Goal: Task Accomplishment & Management: Manage account settings

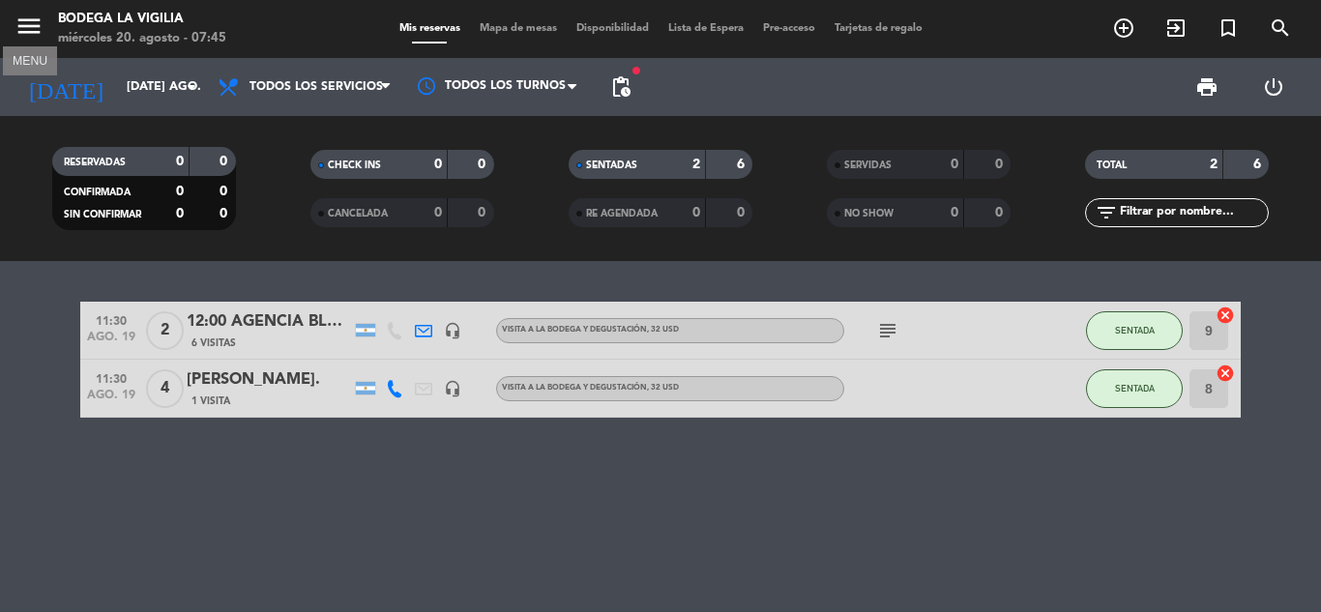
click at [20, 23] on icon "menu" at bounding box center [29, 26] width 29 height 29
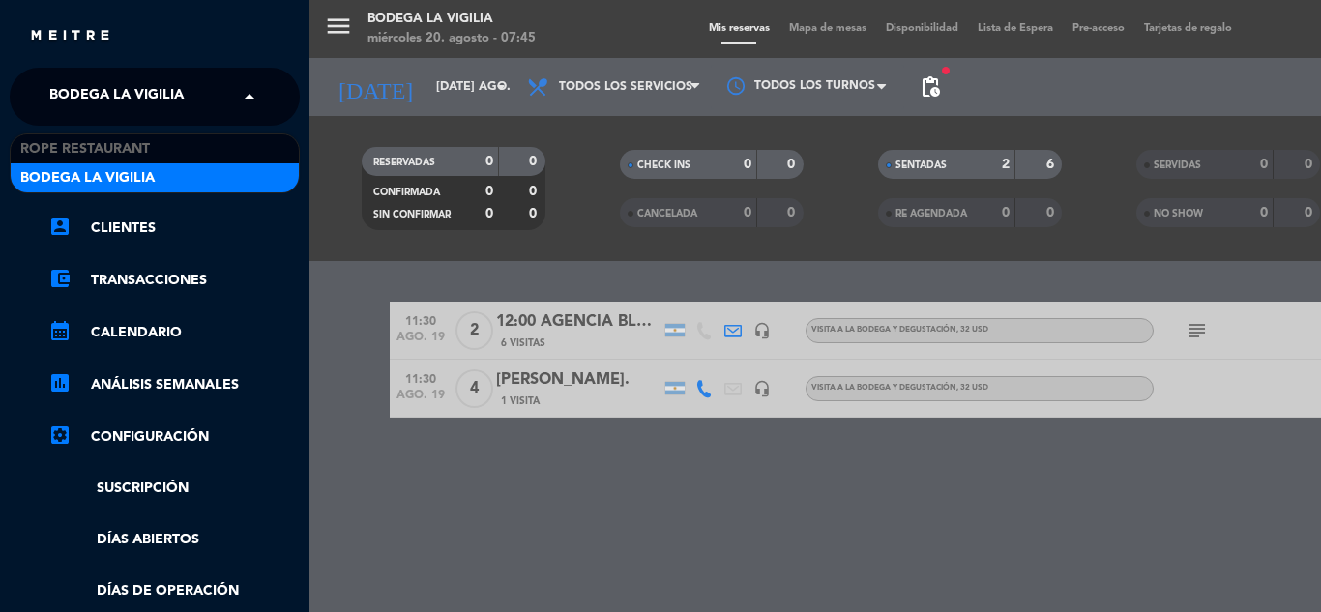
click at [241, 93] on span at bounding box center [254, 96] width 33 height 41
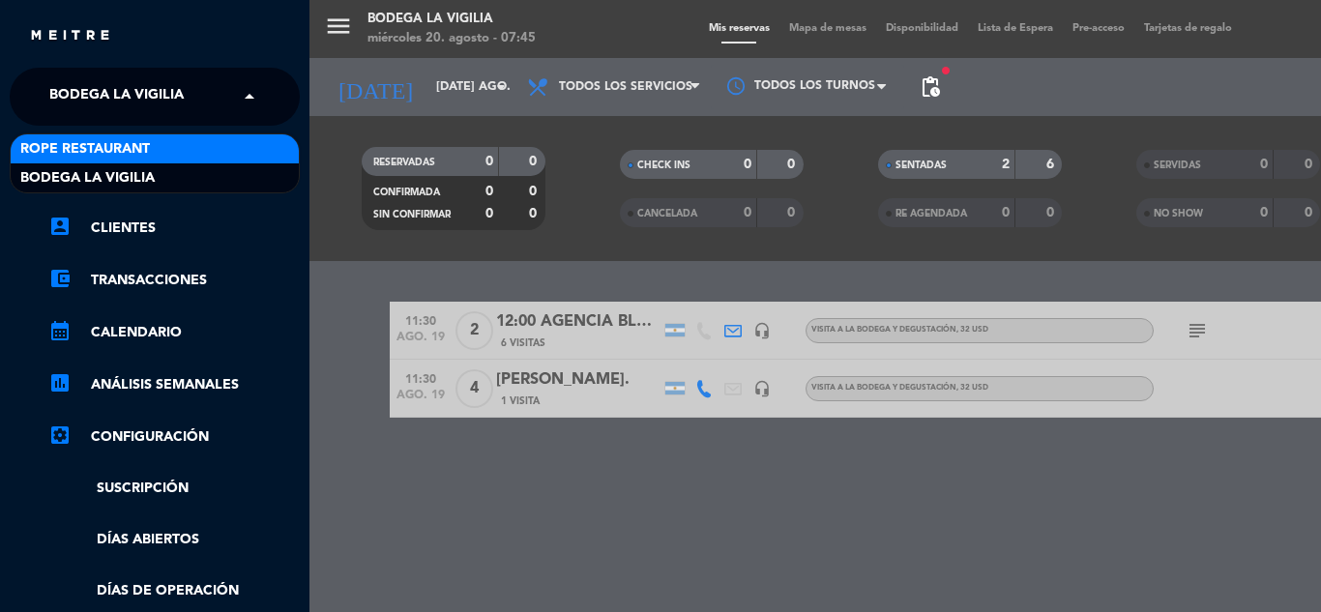
click at [165, 151] on div "Rope restaurant" at bounding box center [155, 148] width 288 height 29
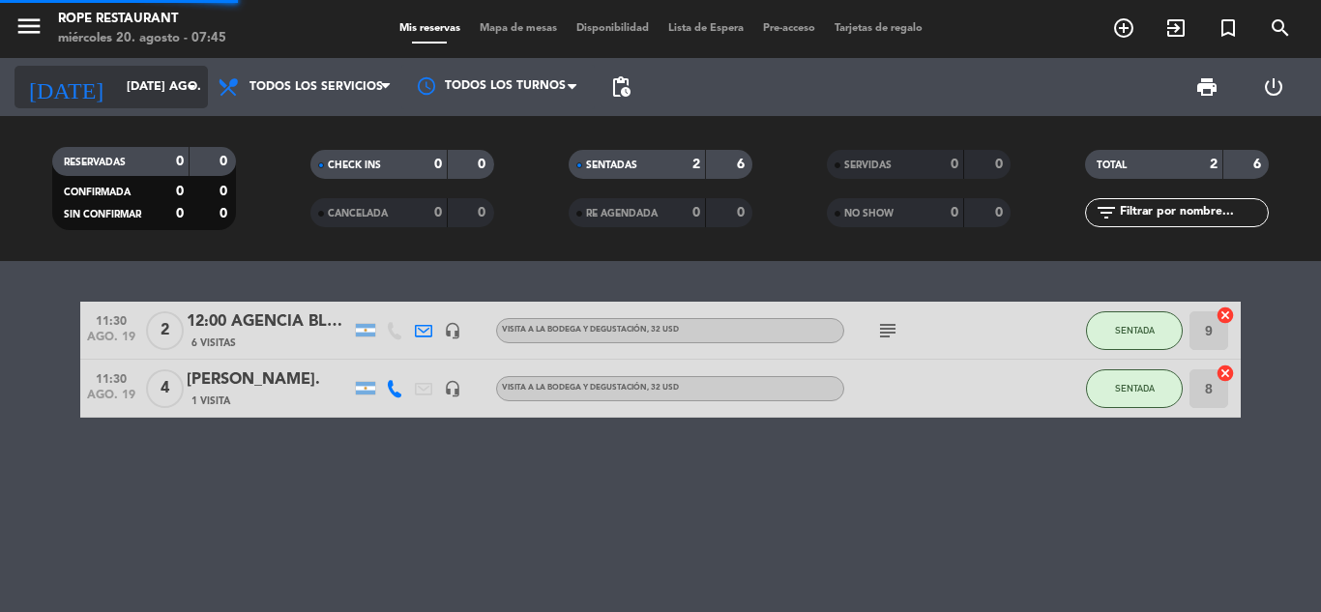
click at [173, 85] on input "[DATE] ago." at bounding box center [198, 87] width 163 height 33
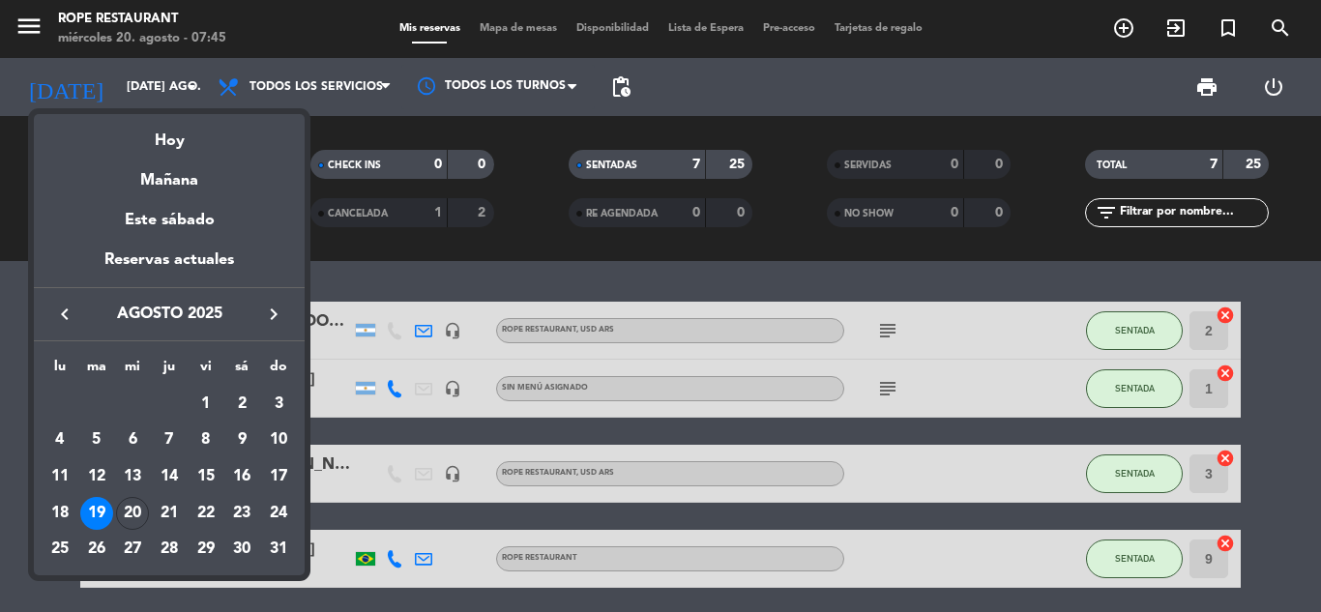
click at [263, 309] on icon "keyboard_arrow_right" at bounding box center [273, 314] width 23 height 23
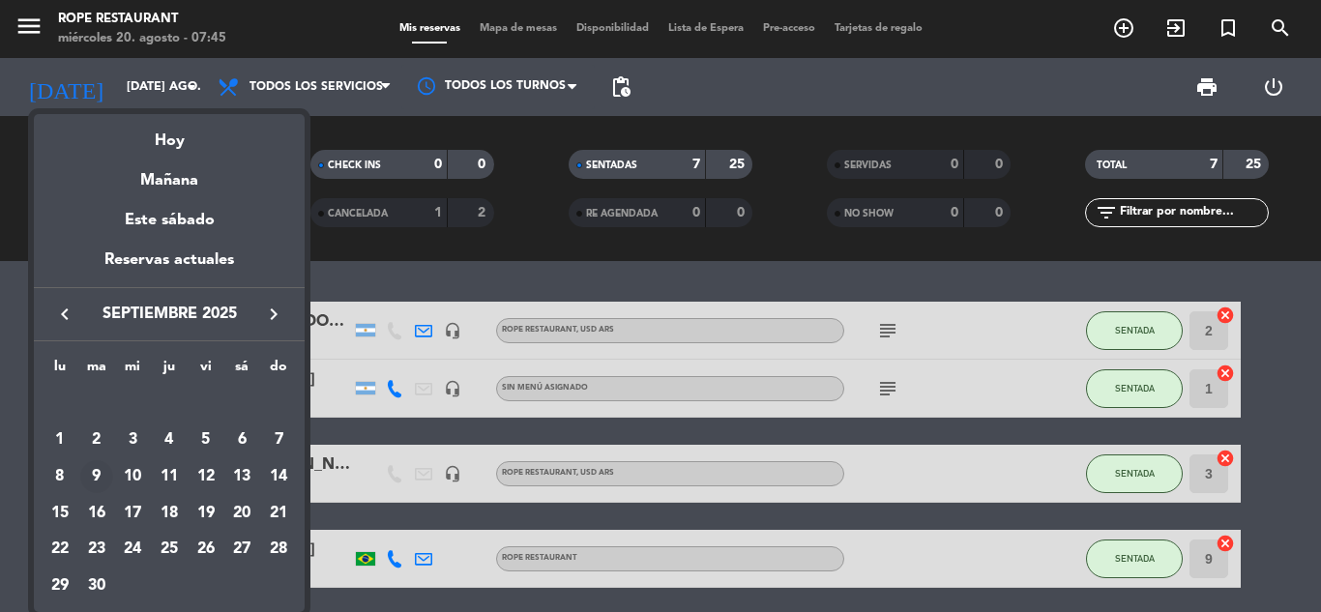
click at [93, 477] on div "9" at bounding box center [96, 476] width 33 height 33
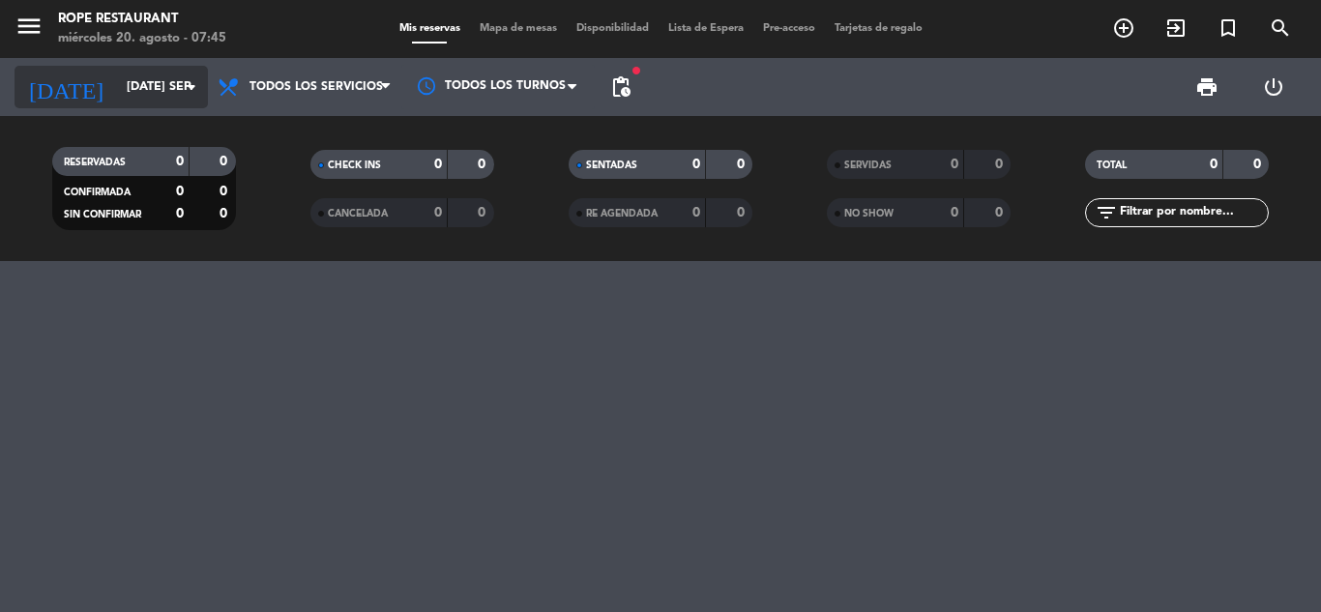
click at [169, 94] on input "[DATE] sep." at bounding box center [198, 87] width 163 height 33
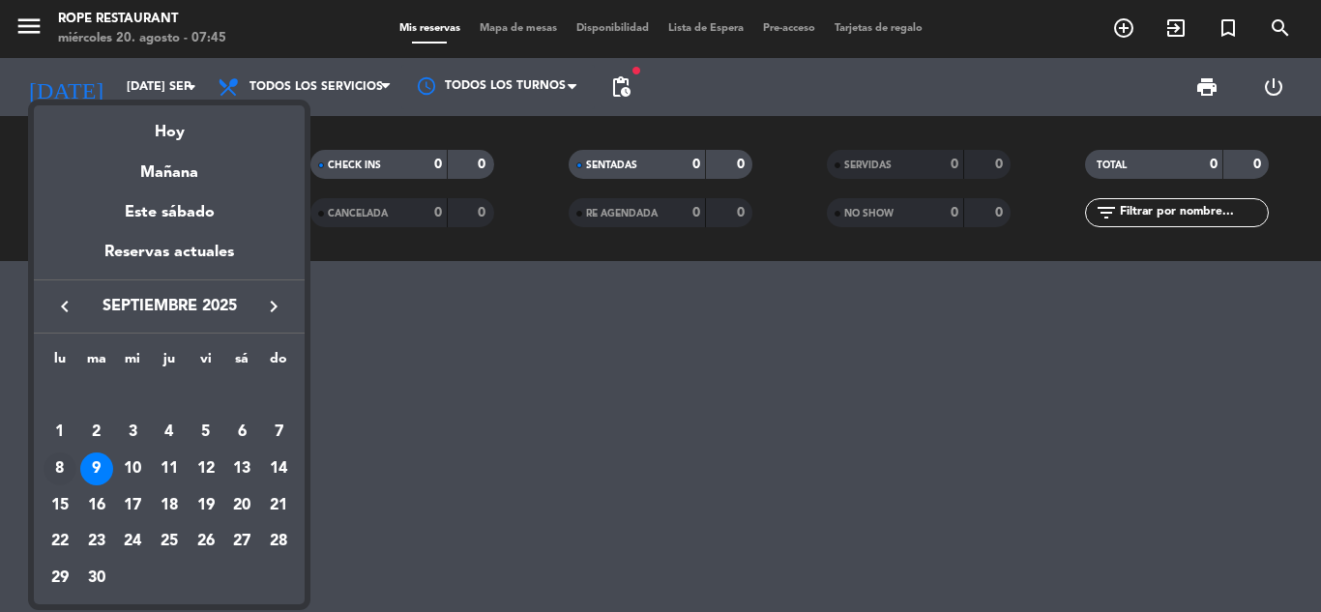
click at [45, 459] on div "8" at bounding box center [60, 469] width 33 height 33
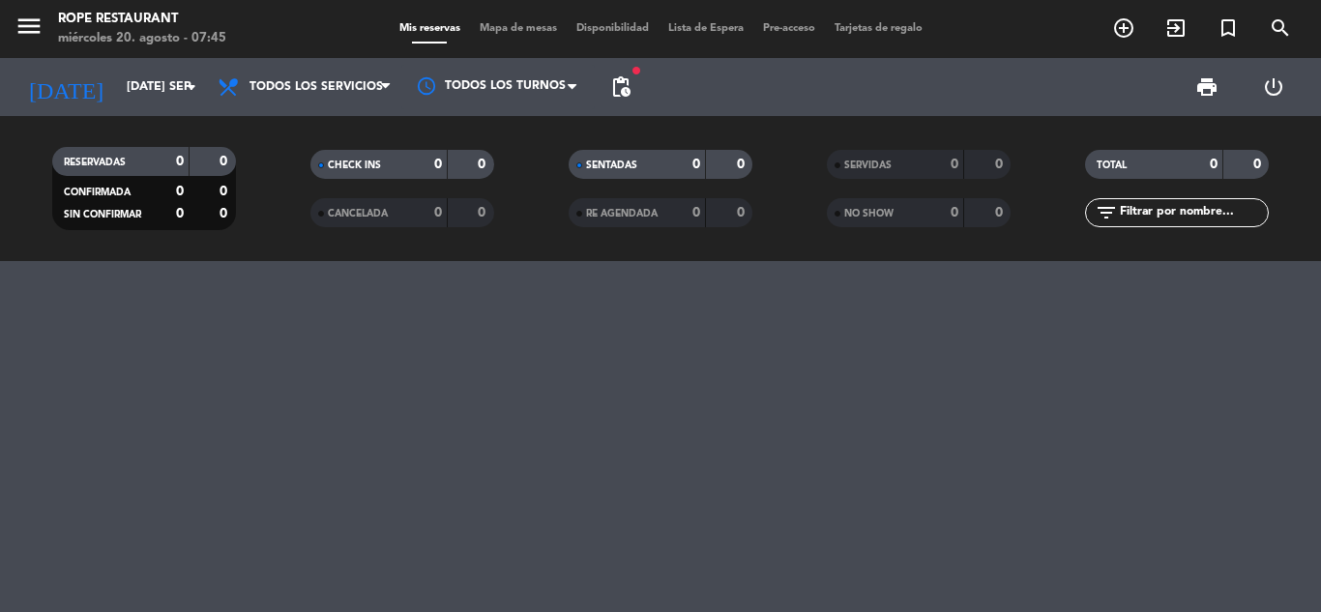
type input "lun. [DATE]"
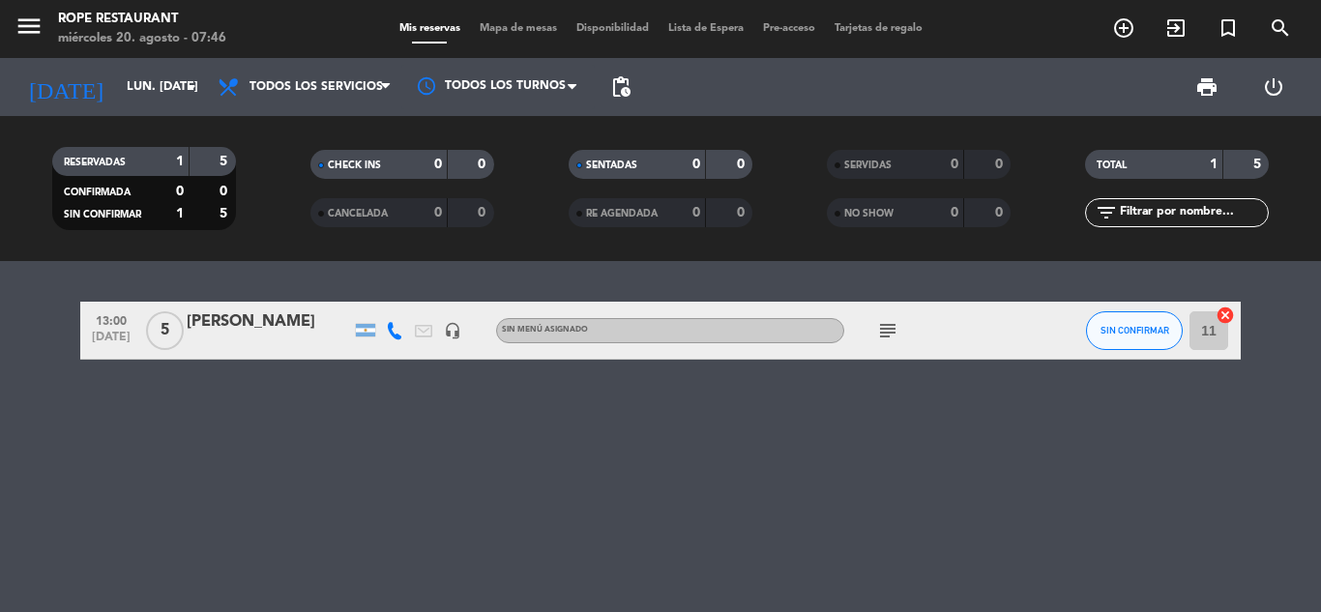
click at [293, 324] on div "[PERSON_NAME]" at bounding box center [269, 321] width 164 height 25
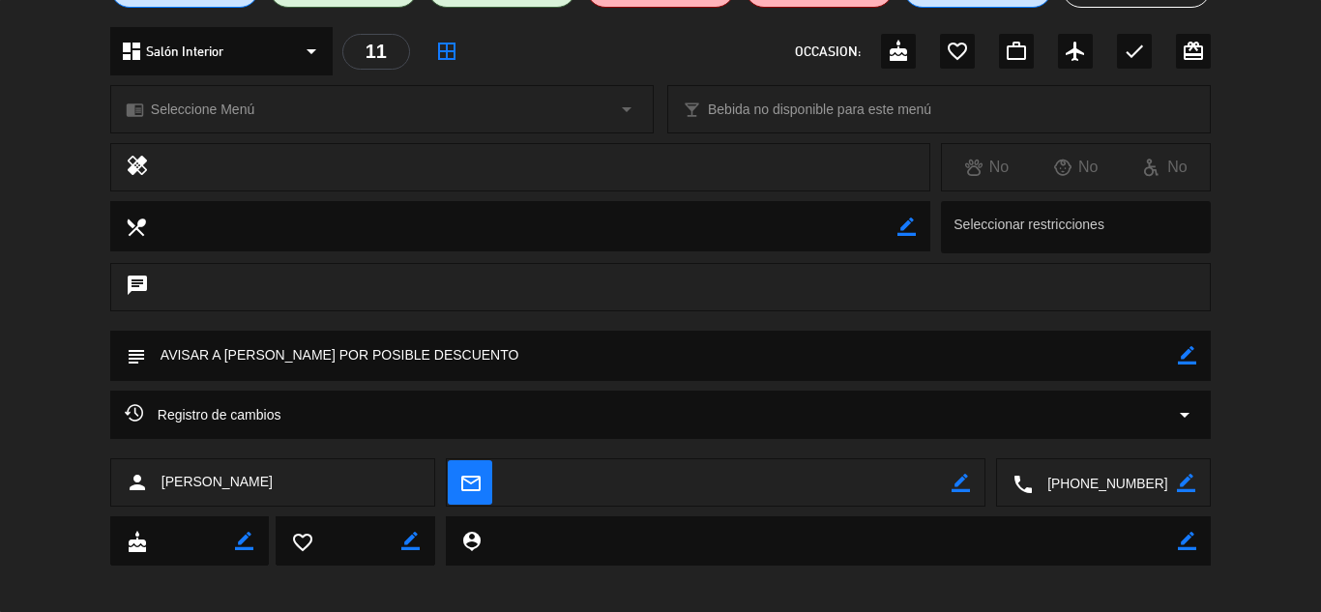
scroll to position [217, 0]
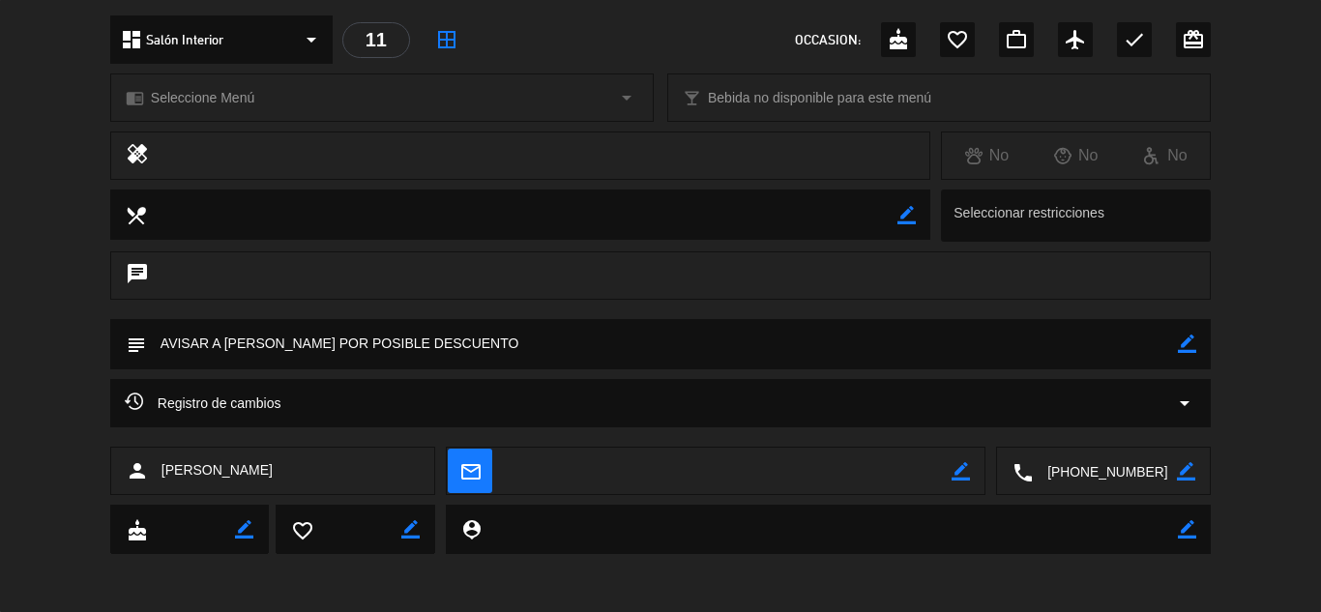
click at [962, 468] on icon "border_color" at bounding box center [961, 471] width 18 height 18
type textarea "[EMAIL_ADDRESS][DOMAIN_NAME]"
click at [963, 469] on icon at bounding box center [961, 471] width 18 height 18
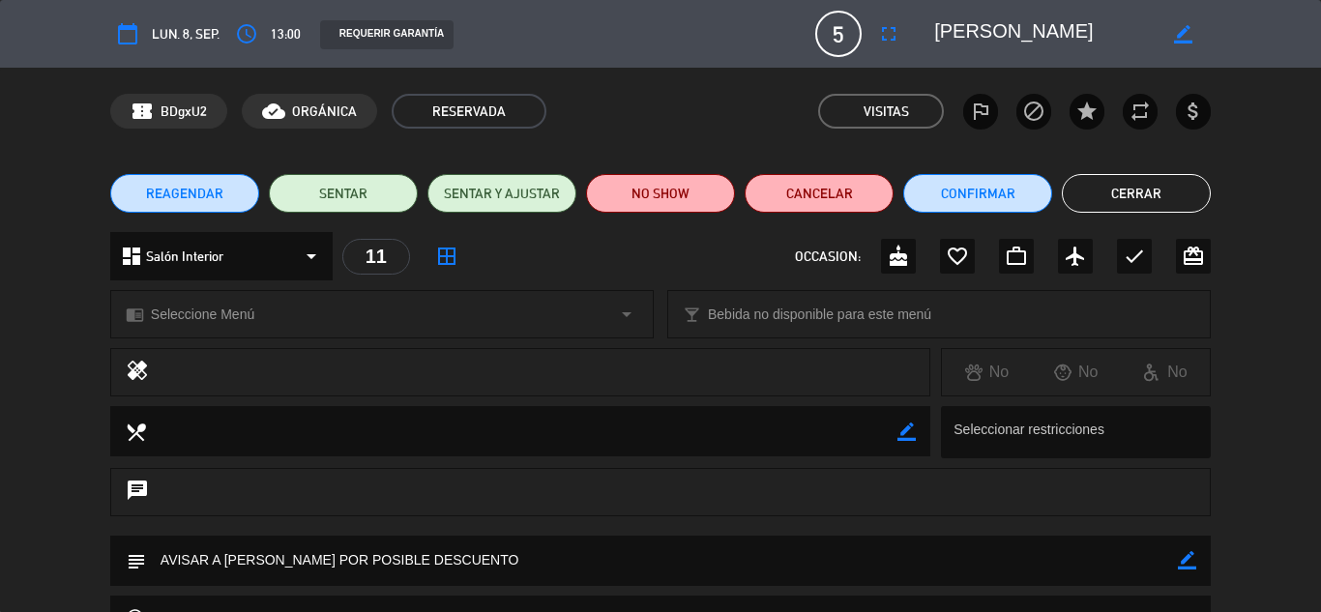
click at [1133, 199] on button "Cerrar" at bounding box center [1136, 193] width 149 height 39
